Goal: Obtain resource: Download file/media

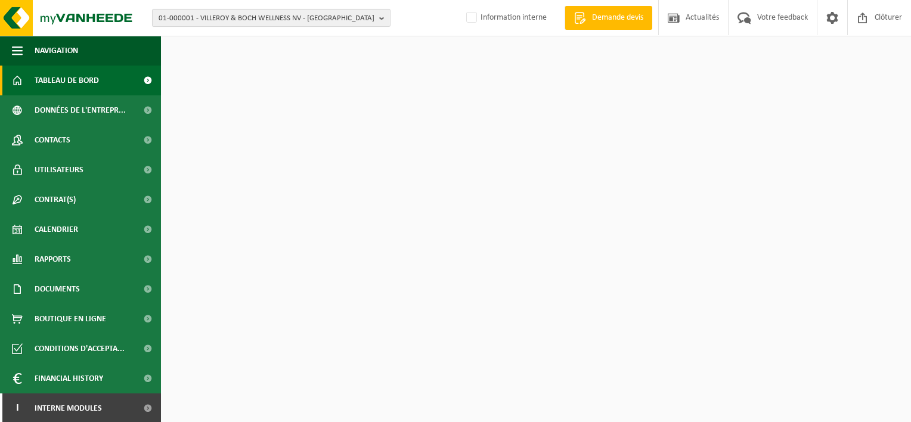
click at [210, 20] on span "01-000001 - VILLEROY & BOCH WELLNESS NV - ROESELARE" at bounding box center [267, 19] width 216 height 18
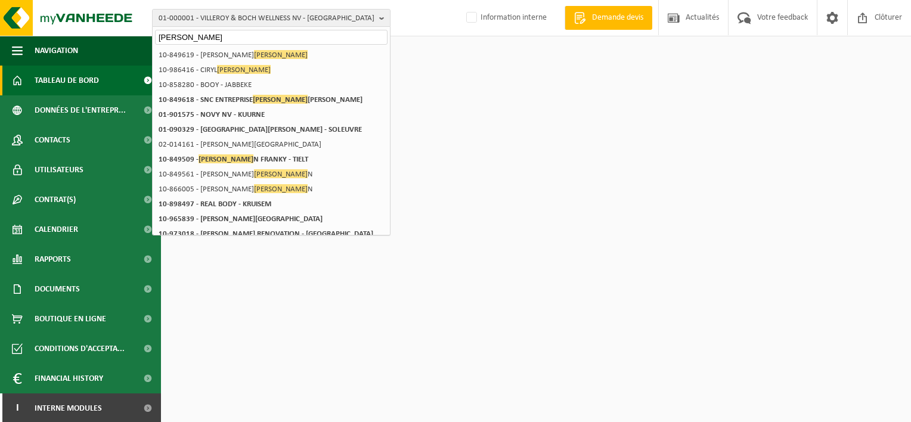
click at [196, 36] on input "bovy" at bounding box center [271, 37] width 233 height 15
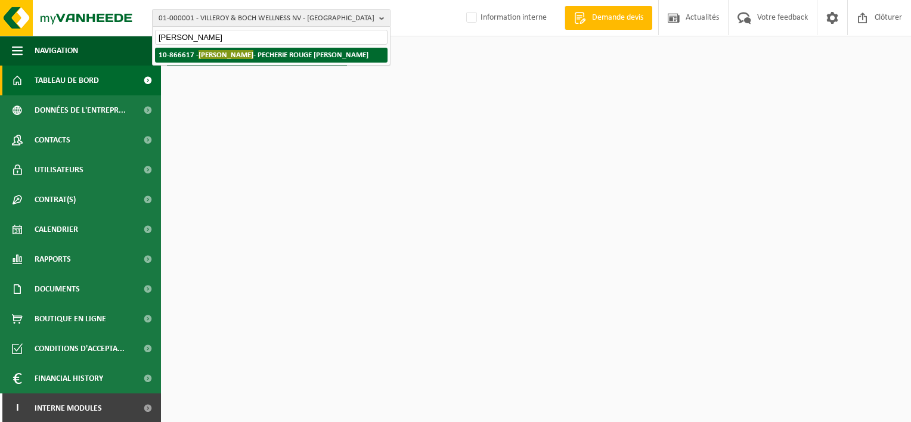
type input "bovy raphael"
click at [229, 55] on span "BOVY RAPHAEL" at bounding box center [226, 54] width 55 height 9
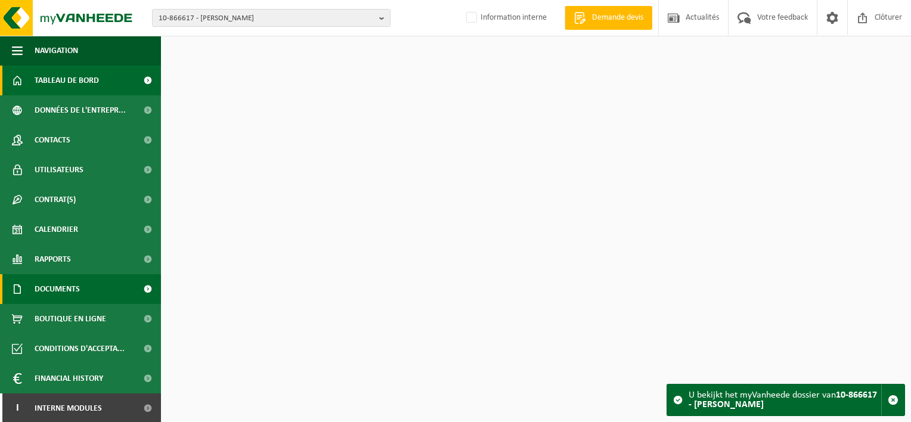
click at [77, 285] on span "Documents" at bounding box center [57, 289] width 45 height 30
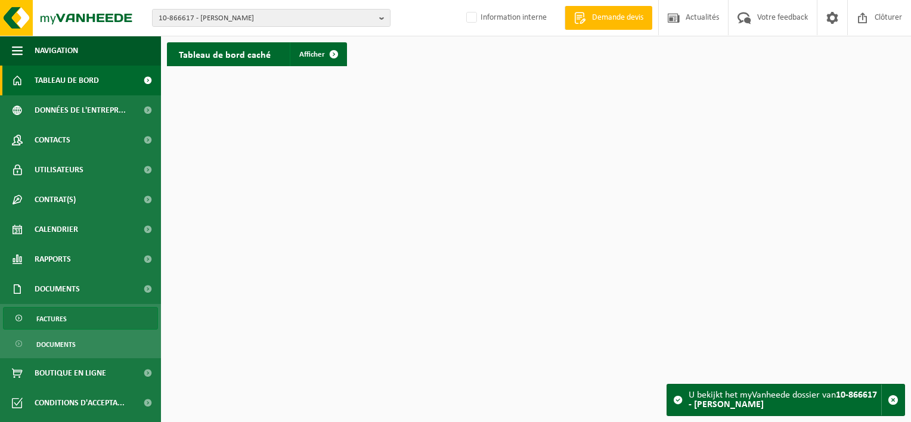
click at [94, 320] on link "Factures" at bounding box center [80, 318] width 155 height 23
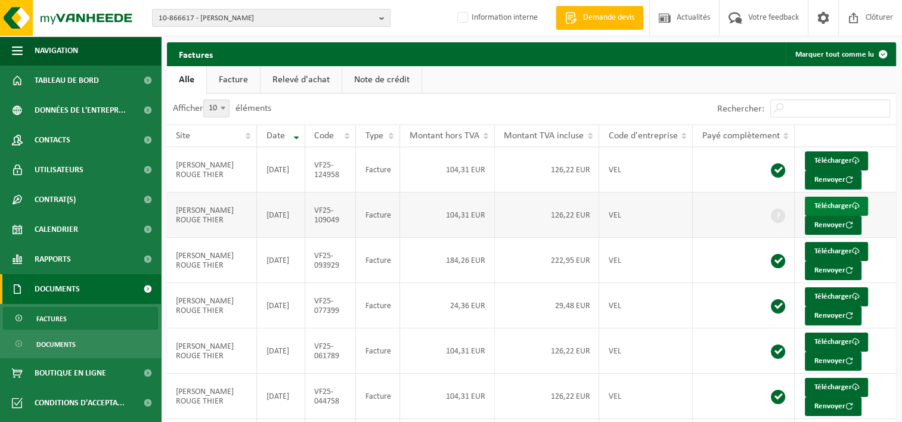
click at [833, 200] on link "Télécharger" at bounding box center [836, 206] width 63 height 19
click at [836, 248] on link "Télécharger" at bounding box center [836, 251] width 63 height 19
click at [840, 292] on link "Télécharger" at bounding box center [836, 296] width 63 height 19
click at [224, 16] on span "10-866617 - BOVY RAPHAEL - PECHERIE ROUGE THIER - AYWAILLE" at bounding box center [267, 19] width 216 height 18
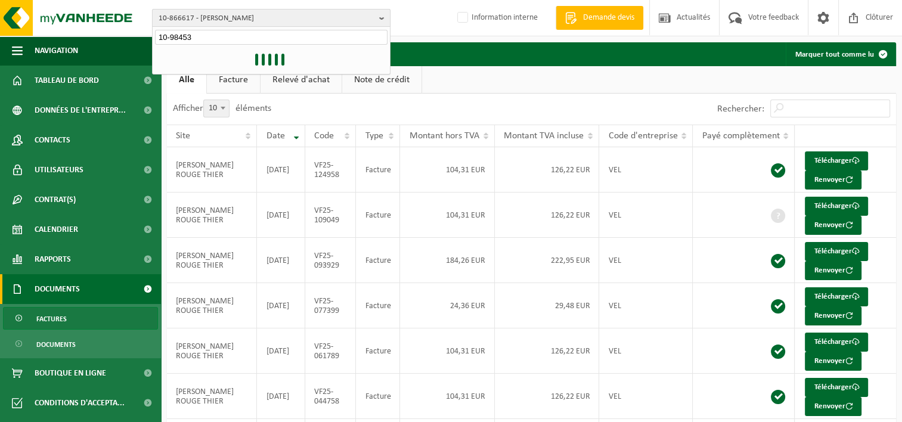
type input "10-984533"
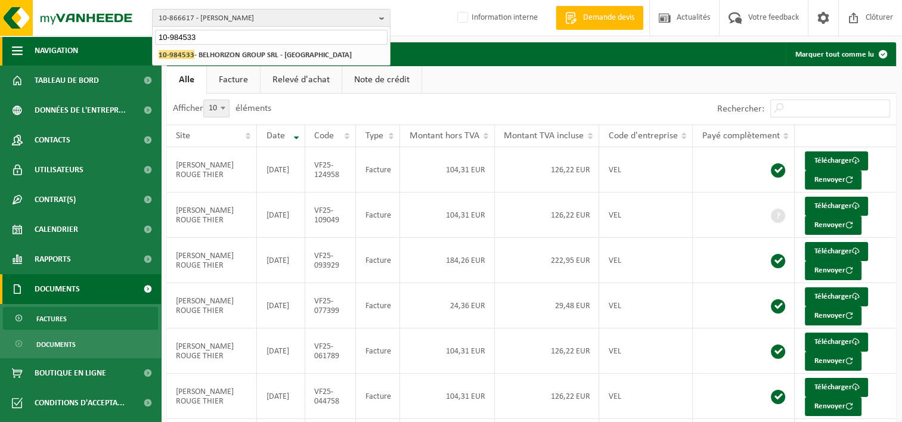
drag, startPoint x: 200, startPoint y: 39, endPoint x: 131, endPoint y: 38, distance: 69.2
click at [131, 38] on div "10-866617 - BOVY RAPHAEL - PECHERIE ROUGE THIER - AYWAILLE 10-984533 10-866617 …" at bounding box center [451, 323] width 902 height 646
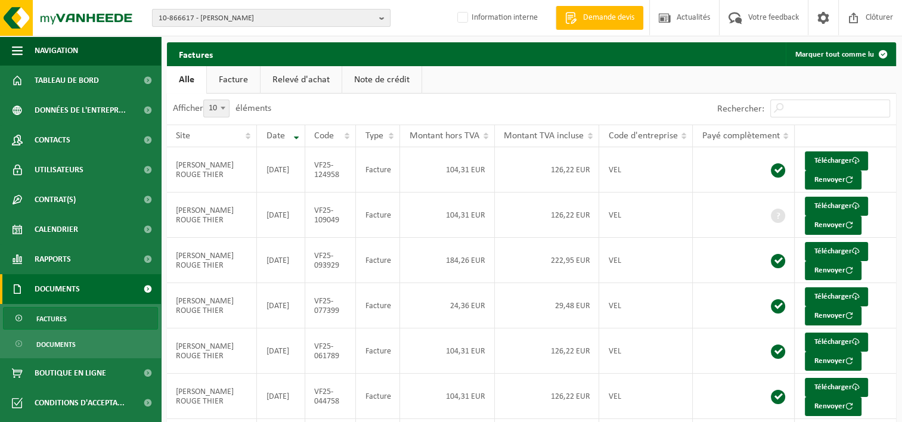
click at [178, 18] on span "10-866617 - BOVY RAPHAEL - PECHERIE ROUGE THIER - AYWAILLE" at bounding box center [267, 19] width 216 height 18
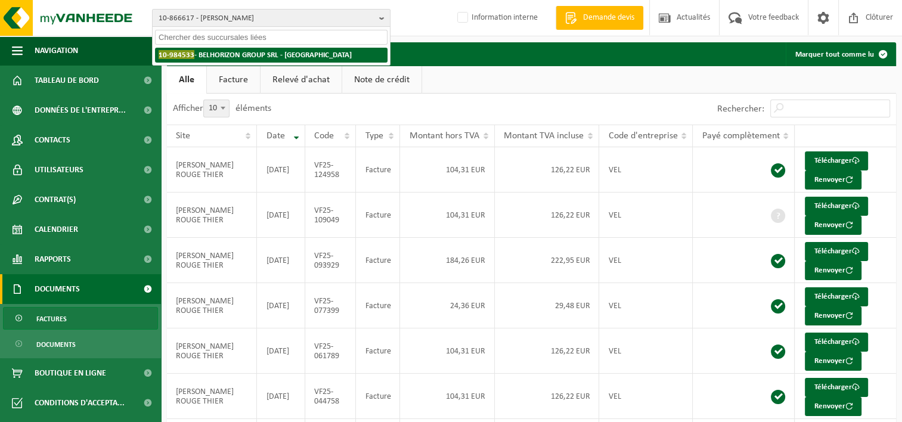
click at [203, 51] on strong "10-984533 - BELHORIZON GROUP SRL - DILBEEK" at bounding box center [255, 54] width 193 height 9
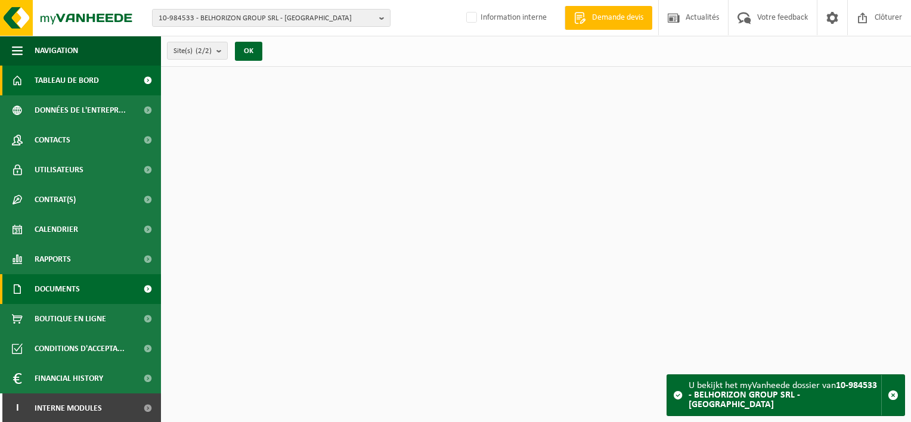
click at [63, 289] on span "Documents" at bounding box center [57, 289] width 45 height 30
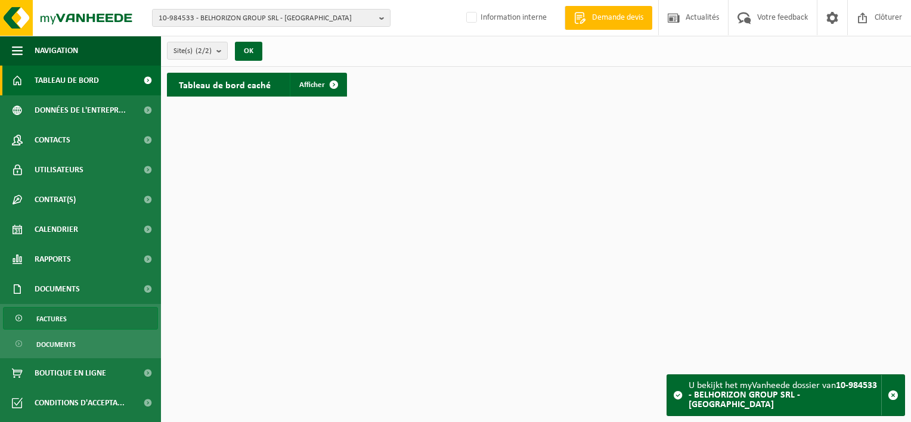
click at [75, 323] on link "Factures" at bounding box center [80, 318] width 155 height 23
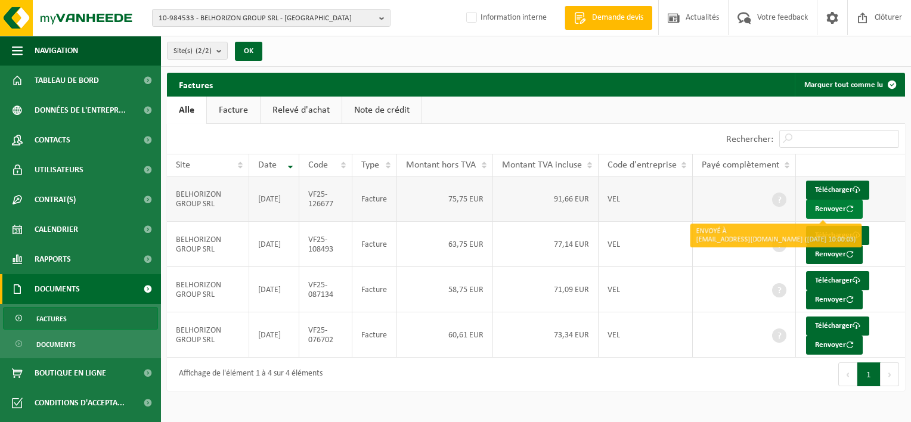
click at [836, 206] on button "Renvoyer" at bounding box center [834, 209] width 57 height 19
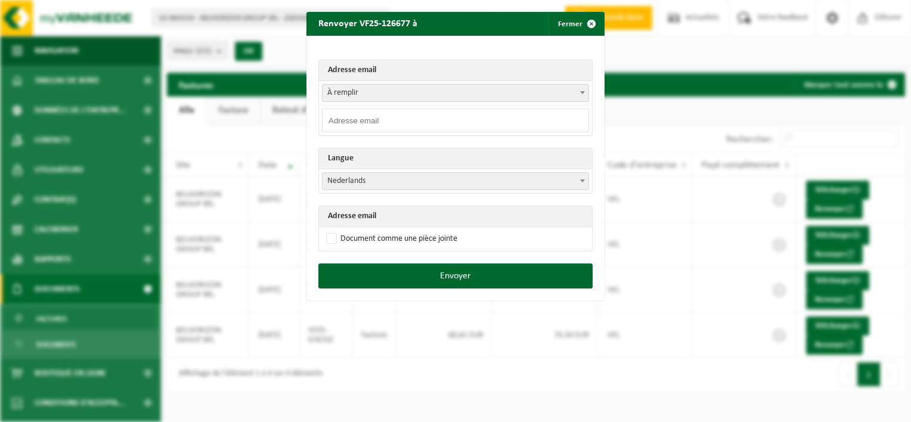
click at [406, 94] on span "À remplir" at bounding box center [456, 93] width 266 height 17
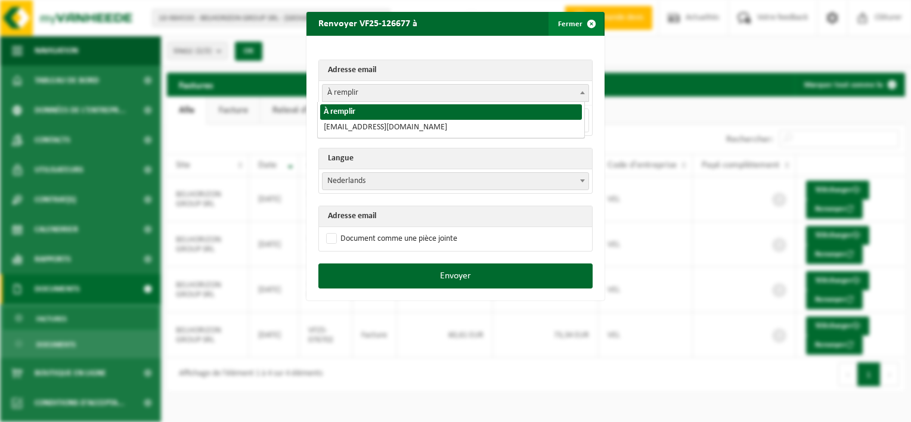
click at [584, 20] on span "button" at bounding box center [592, 24] width 24 height 24
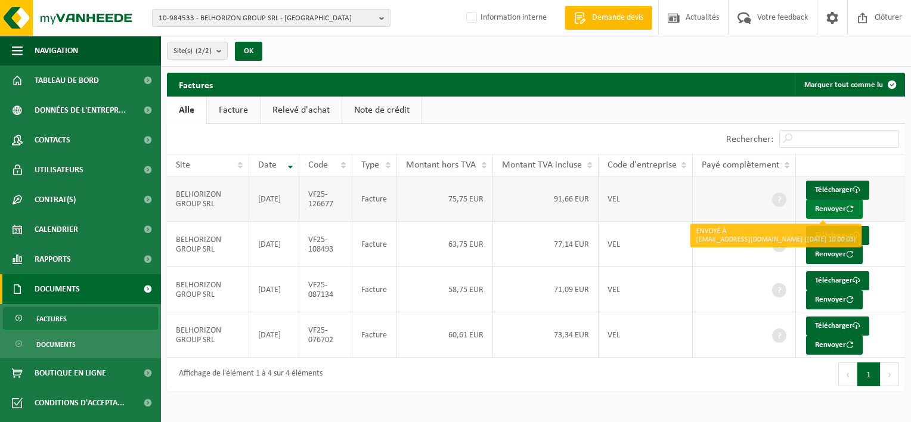
click at [835, 208] on button "Renvoyer" at bounding box center [834, 209] width 57 height 19
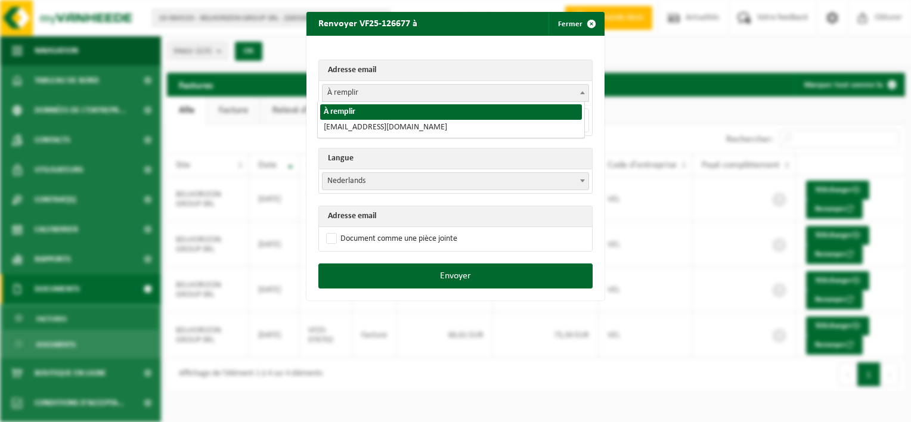
click at [385, 88] on span "À remplir" at bounding box center [456, 93] width 266 height 17
click at [580, 20] on span "button" at bounding box center [592, 24] width 24 height 24
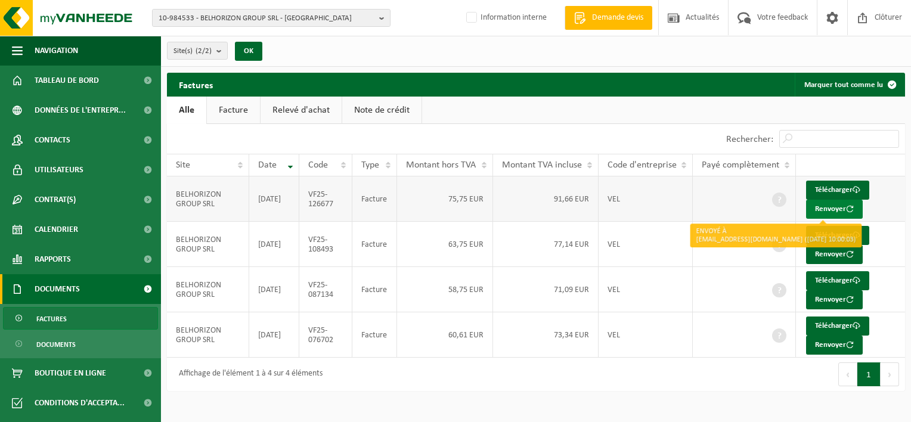
click at [831, 206] on button "Renvoyer" at bounding box center [834, 209] width 57 height 19
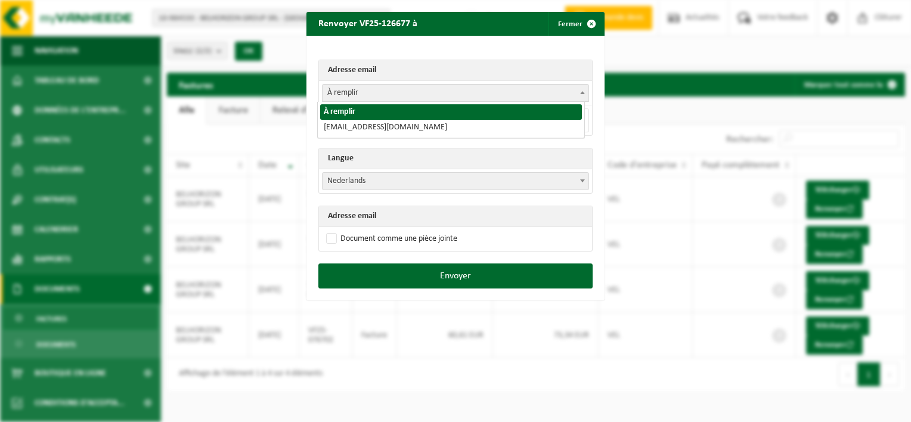
click at [376, 92] on span "À remplir" at bounding box center [456, 93] width 266 height 17
click at [590, 23] on span "button" at bounding box center [592, 24] width 24 height 24
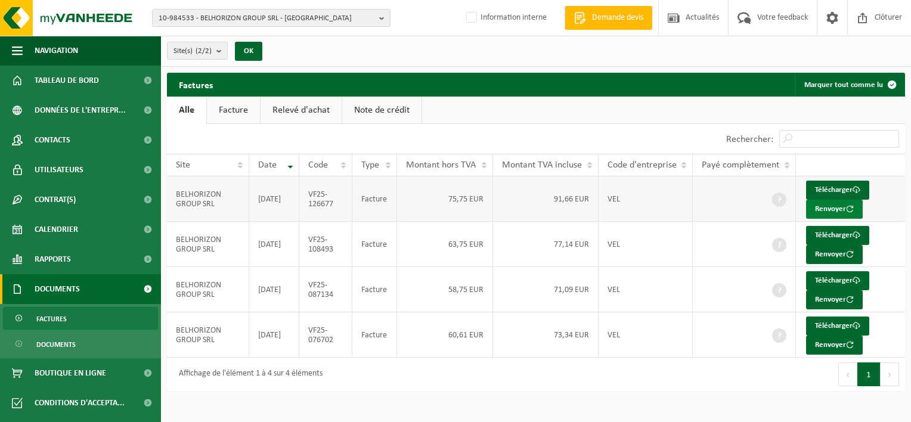
click at [827, 207] on button "Renvoyer" at bounding box center [834, 209] width 57 height 19
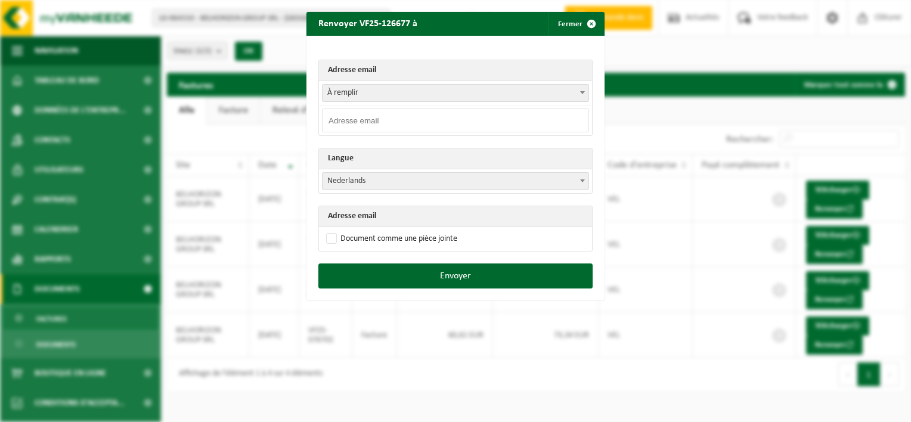
click at [354, 118] on input "email" at bounding box center [455, 121] width 267 height 24
type input "[EMAIL_ADDRESS][DOMAIN_NAME]"
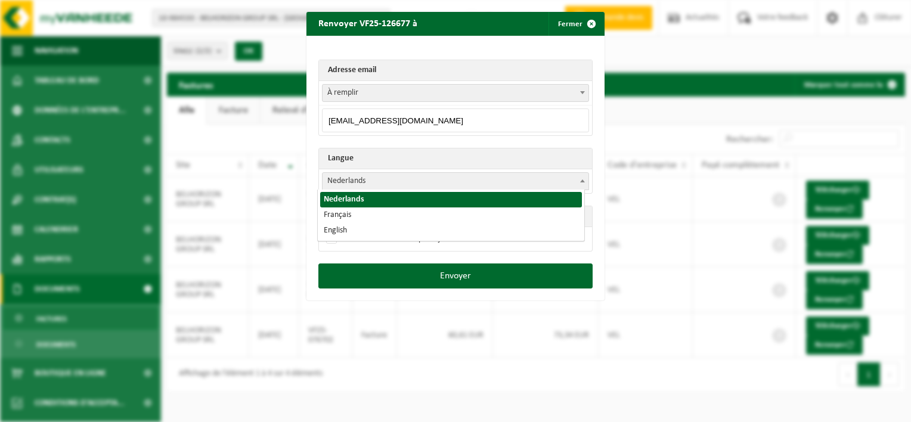
click at [384, 181] on span "Nederlands" at bounding box center [456, 181] width 266 height 17
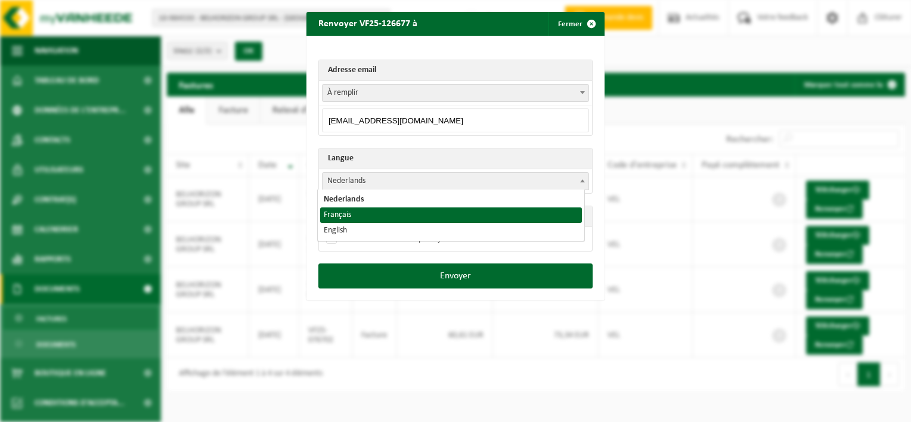
select select "fr"
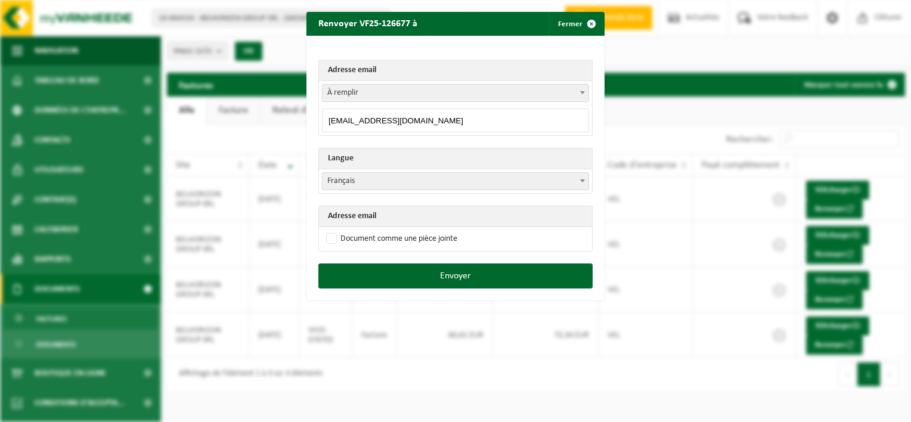
click at [418, 117] on input "[EMAIL_ADDRESS][DOMAIN_NAME]" at bounding box center [455, 121] width 267 height 24
drag, startPoint x: 424, startPoint y: 120, endPoint x: 319, endPoint y: 118, distance: 105.6
click at [322, 118] on input "[EMAIL_ADDRESS][DOMAIN_NAME]" at bounding box center [455, 121] width 267 height 24
click at [587, 21] on span "button" at bounding box center [592, 24] width 24 height 24
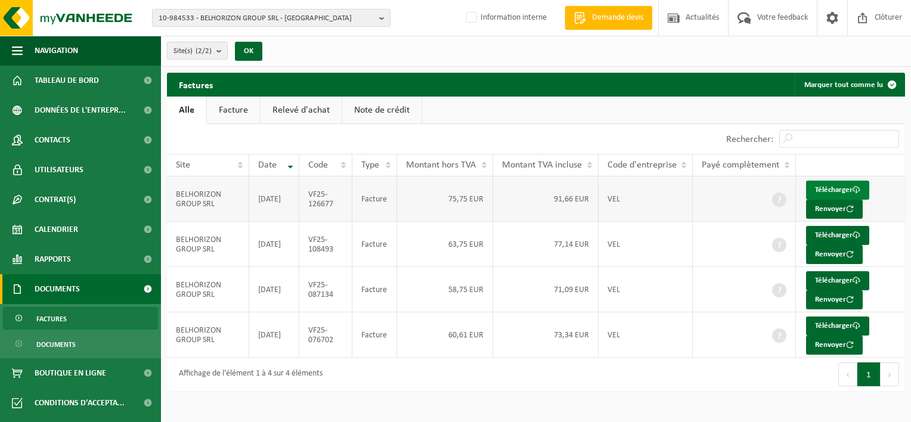
click at [836, 190] on link "Télécharger" at bounding box center [837, 190] width 63 height 19
click at [835, 230] on link "Télécharger" at bounding box center [837, 235] width 63 height 19
click at [830, 280] on link "Télécharger" at bounding box center [837, 280] width 63 height 19
click at [830, 322] on link "Télécharger" at bounding box center [837, 326] width 63 height 19
